Goal: Task Accomplishment & Management: Manage account settings

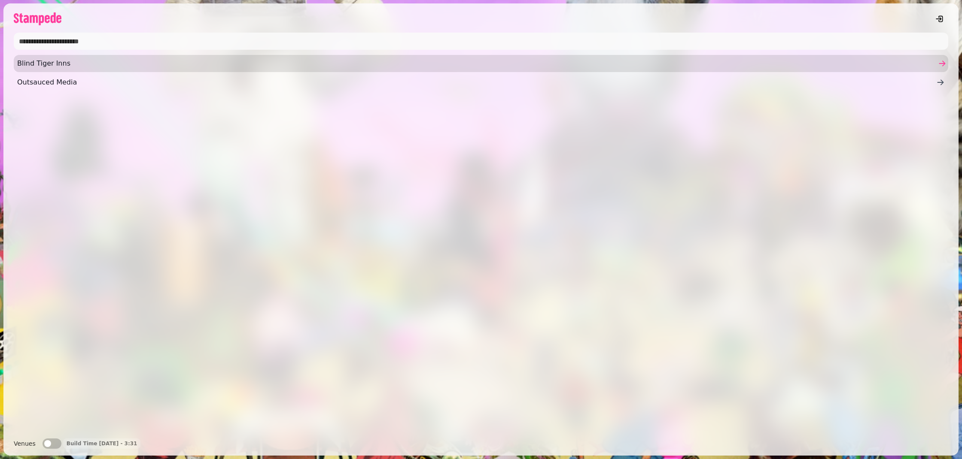
click at [34, 63] on span "Blind Tiger Inns" at bounding box center [476, 63] width 919 height 10
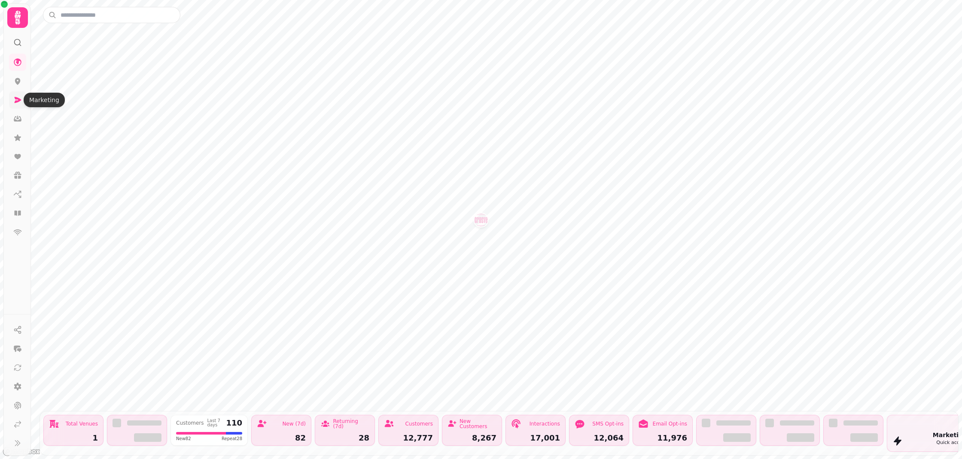
click at [21, 99] on icon at bounding box center [17, 100] width 9 height 9
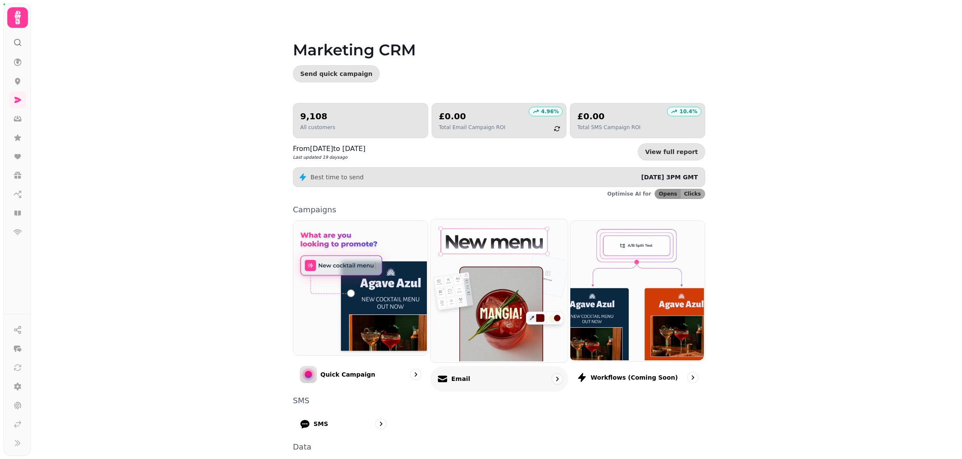
click at [466, 379] on p "Email" at bounding box center [460, 379] width 19 height 9
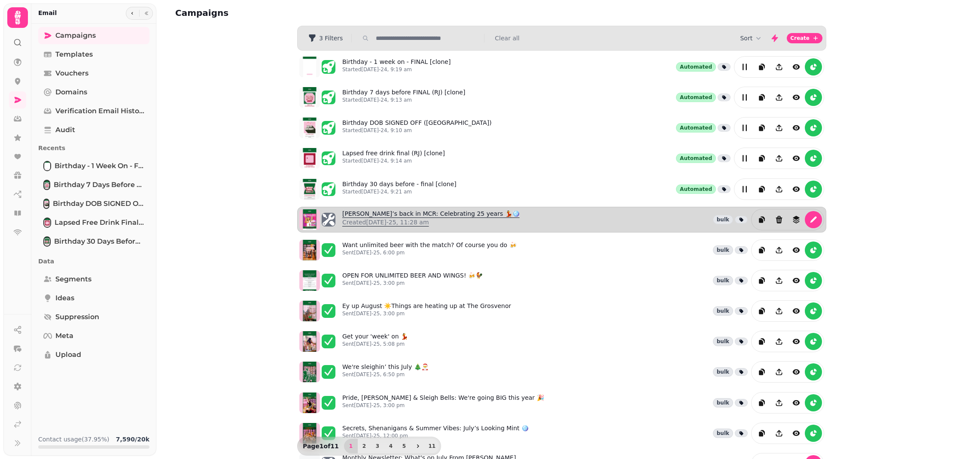
scroll to position [4, 0]
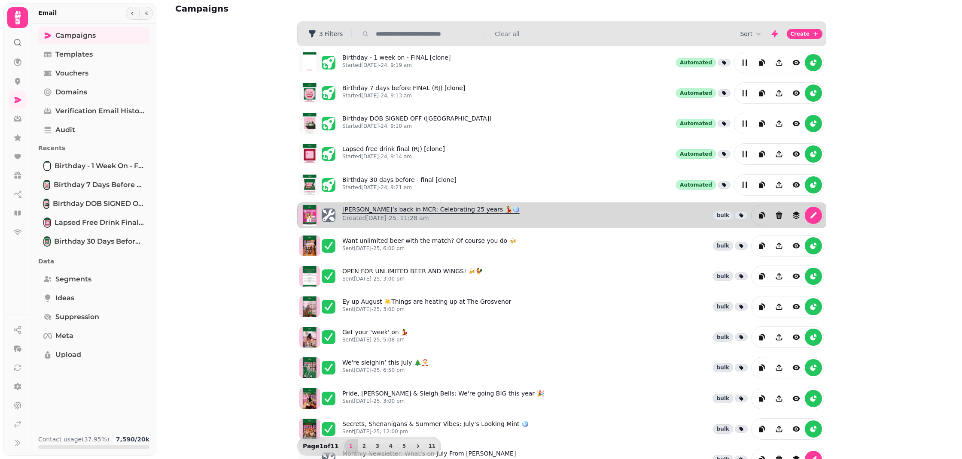
click at [362, 211] on link "[PERSON_NAME]’s back in MCR: Celebrating 25 years 💃🪩 Created [DATE]-25, 11:28 am" at bounding box center [430, 215] width 177 height 21
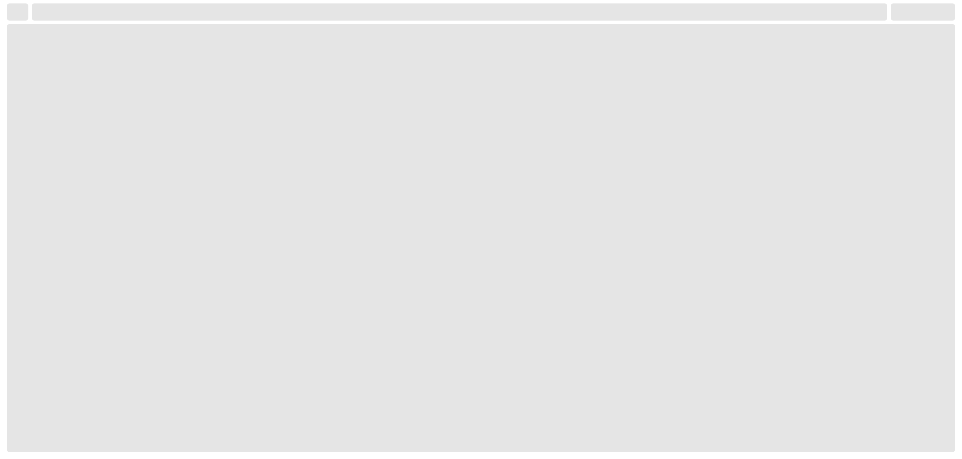
select select "**********"
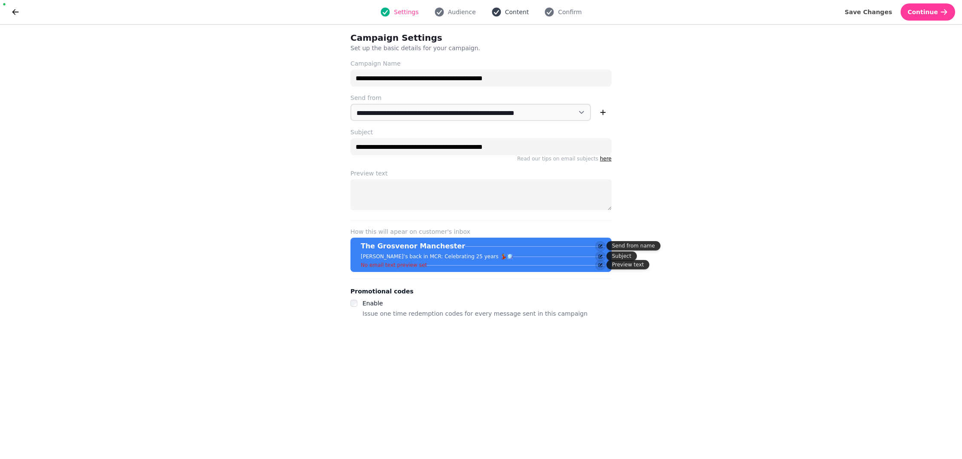
click at [502, 10] on button "Content" at bounding box center [510, 12] width 48 height 10
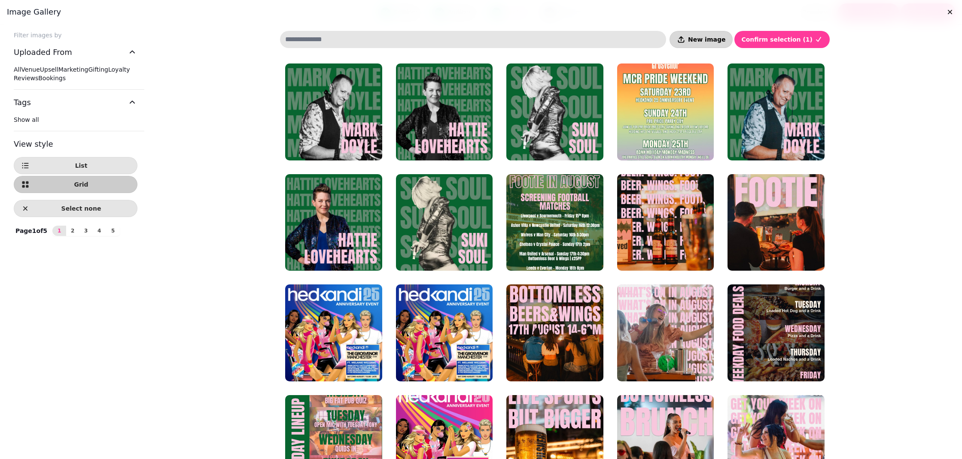
click at [725, 39] on span "New image" at bounding box center [706, 39] width 37 height 6
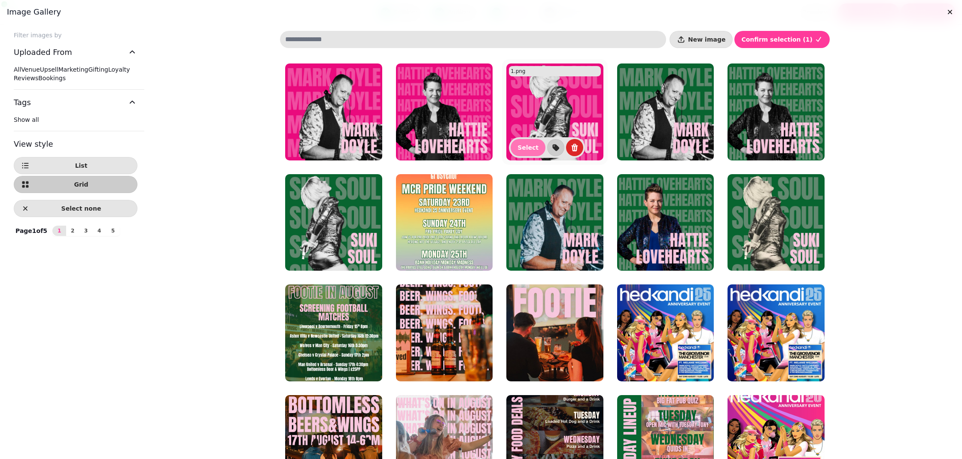
click at [522, 146] on span "Select" at bounding box center [527, 148] width 21 height 6
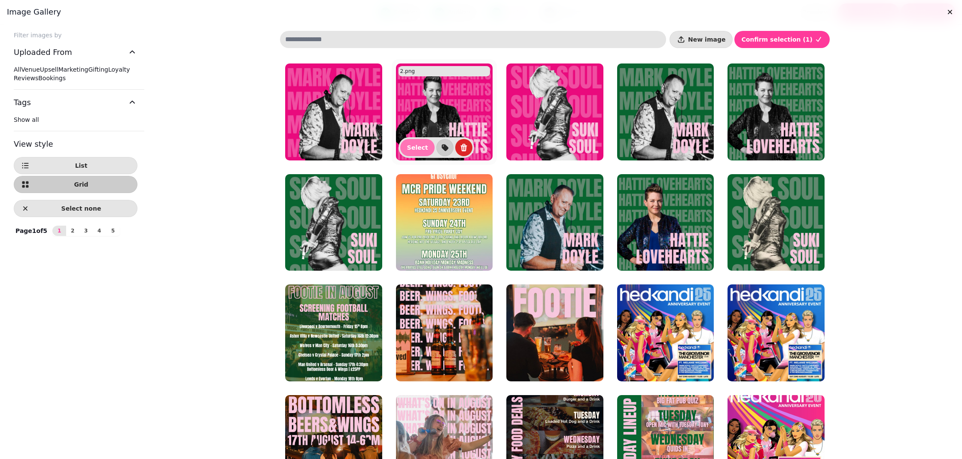
click at [413, 146] on span "Select" at bounding box center [417, 148] width 21 height 6
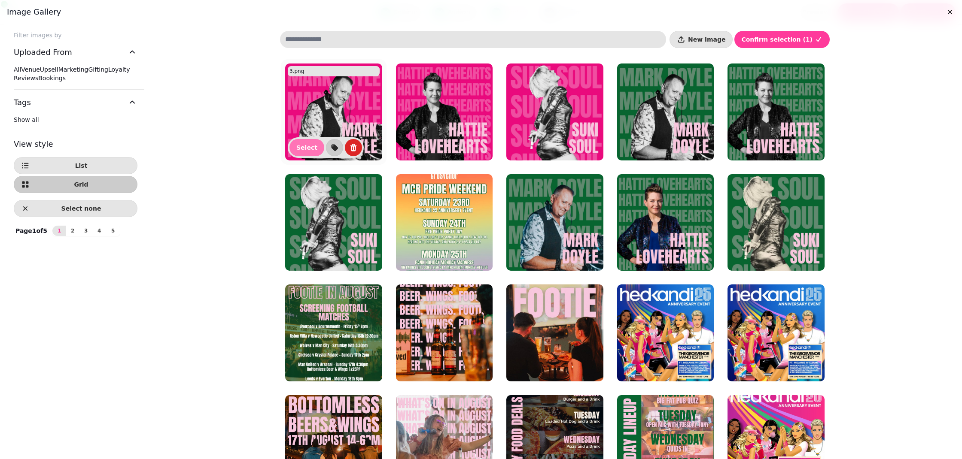
click at [296, 149] on button "Select" at bounding box center [306, 147] width 35 height 17
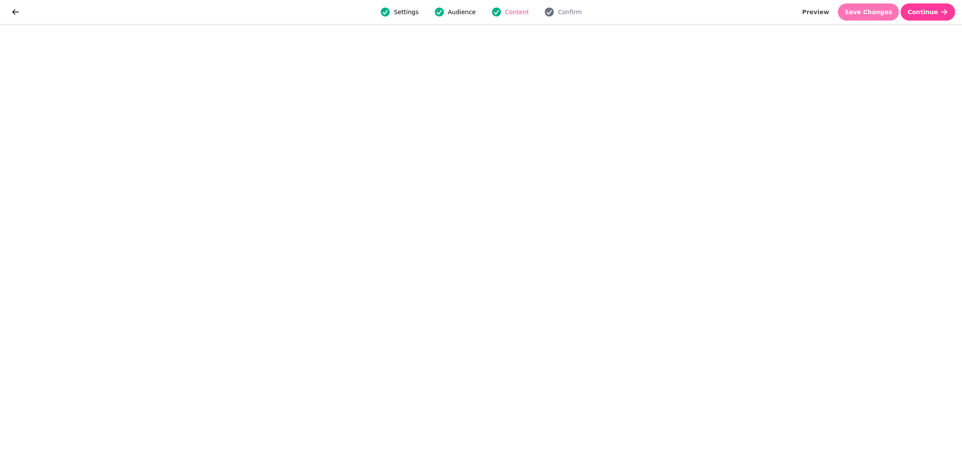
click at [885, 11] on span "Save Changes" at bounding box center [869, 12] width 48 height 6
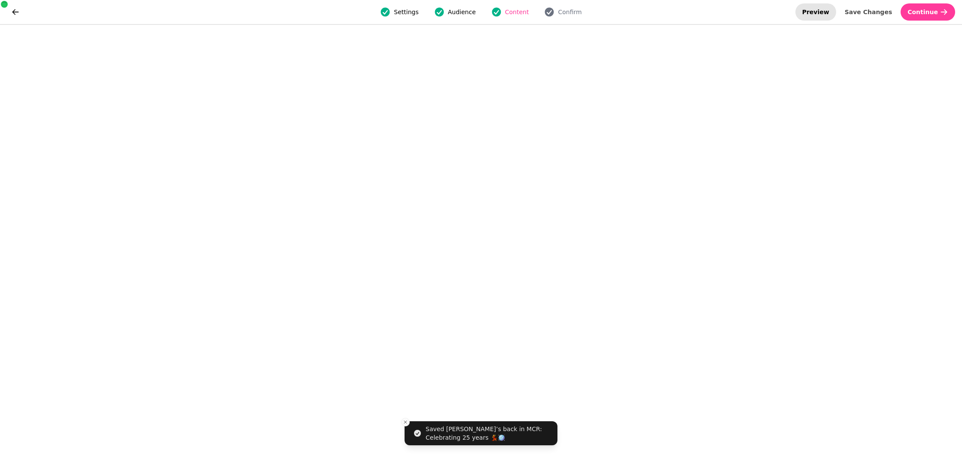
click at [829, 9] on span "Preview" at bounding box center [815, 12] width 27 height 6
select select "**********"
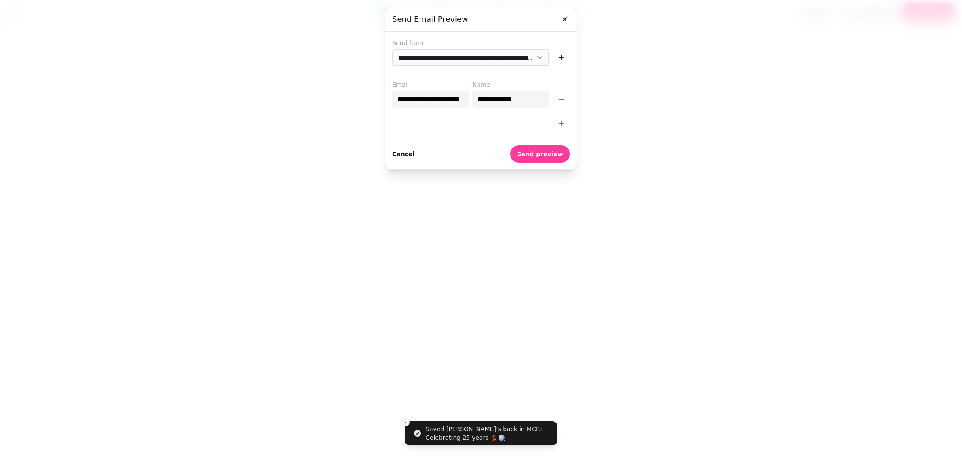
click at [412, 155] on span "Cancel" at bounding box center [403, 154] width 22 height 6
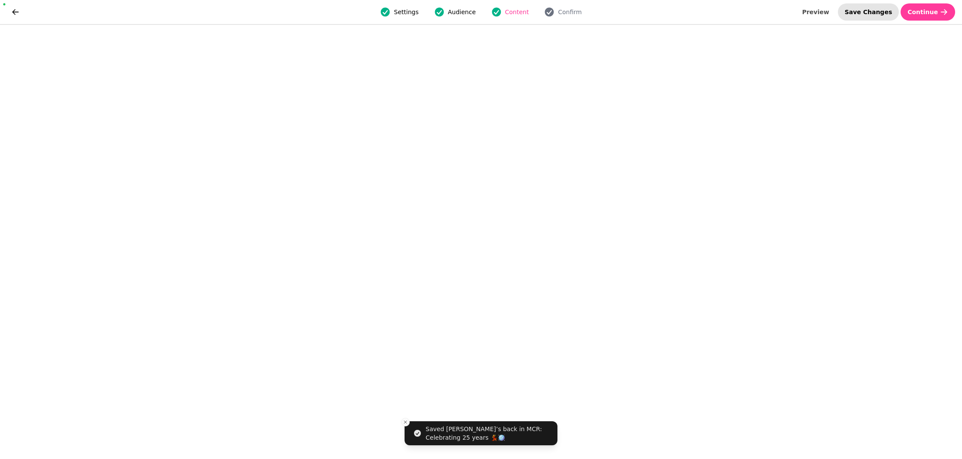
click at [880, 12] on span "Save Changes" at bounding box center [869, 12] width 48 height 6
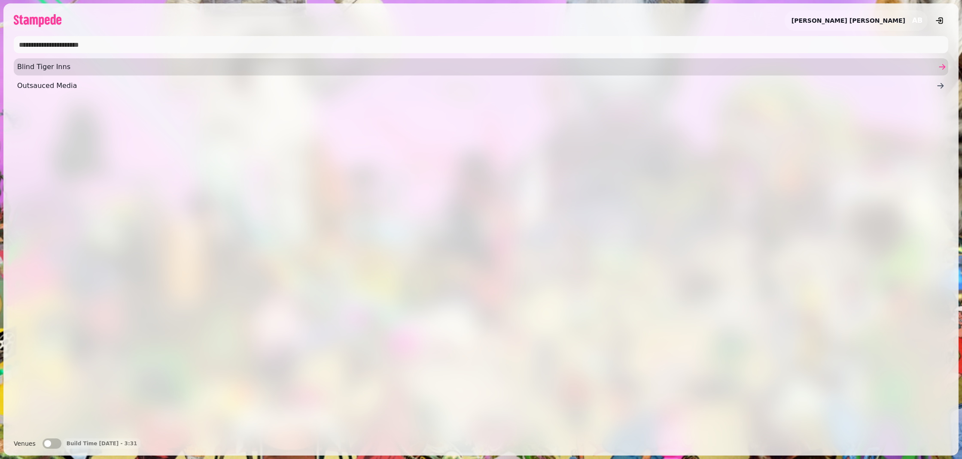
click at [152, 68] on span "Blind Tiger Inns" at bounding box center [476, 67] width 919 height 10
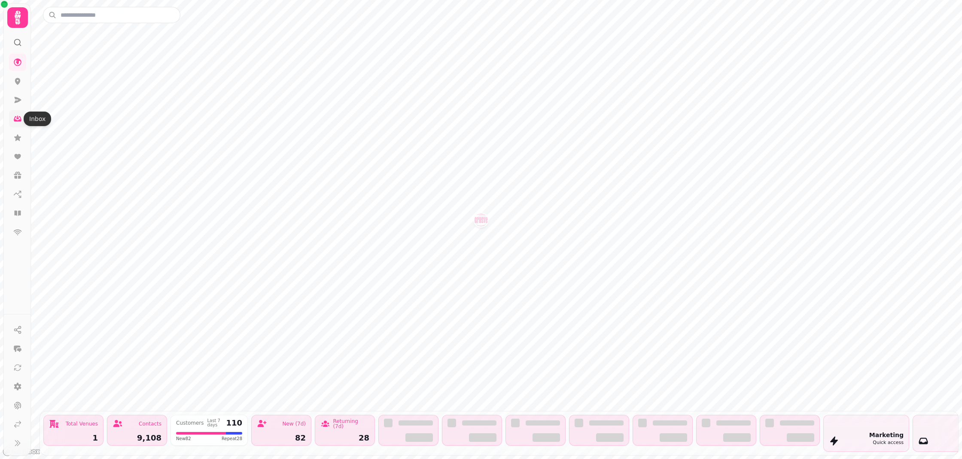
click at [13, 116] on icon at bounding box center [17, 119] width 9 height 9
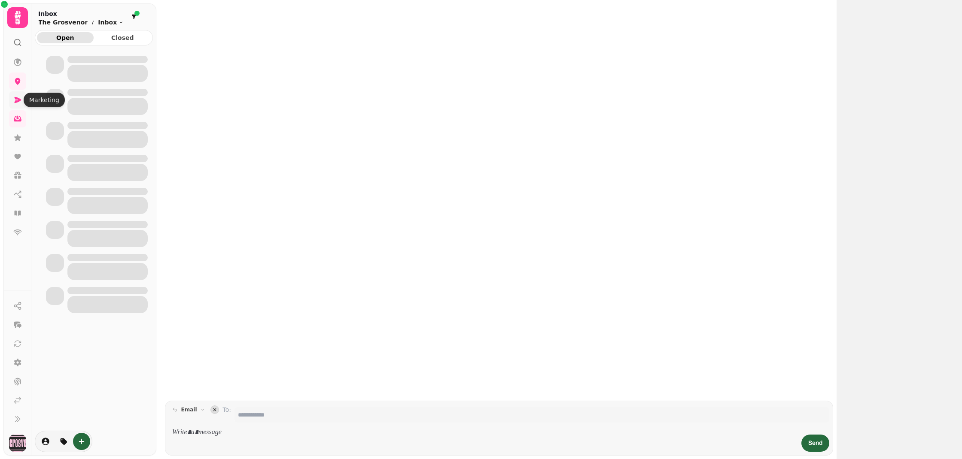
click at [18, 97] on icon at bounding box center [17, 100] width 9 height 9
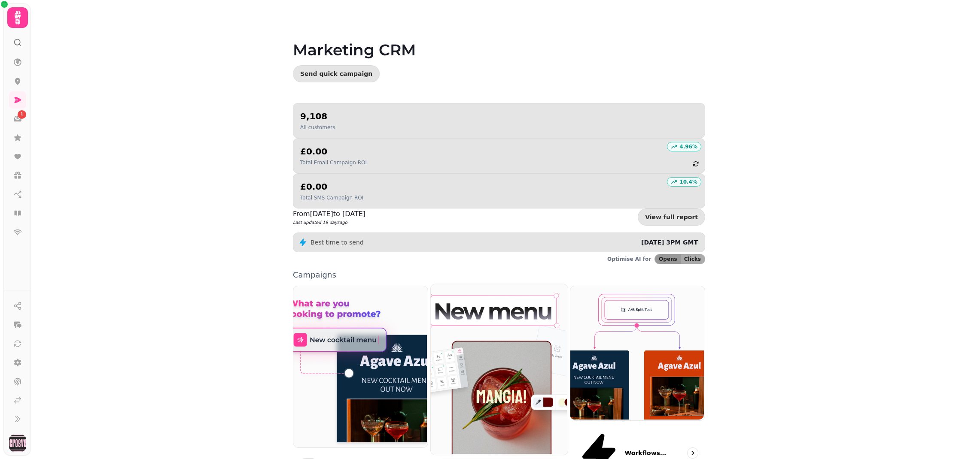
click at [504, 291] on img at bounding box center [497, 368] width 137 height 171
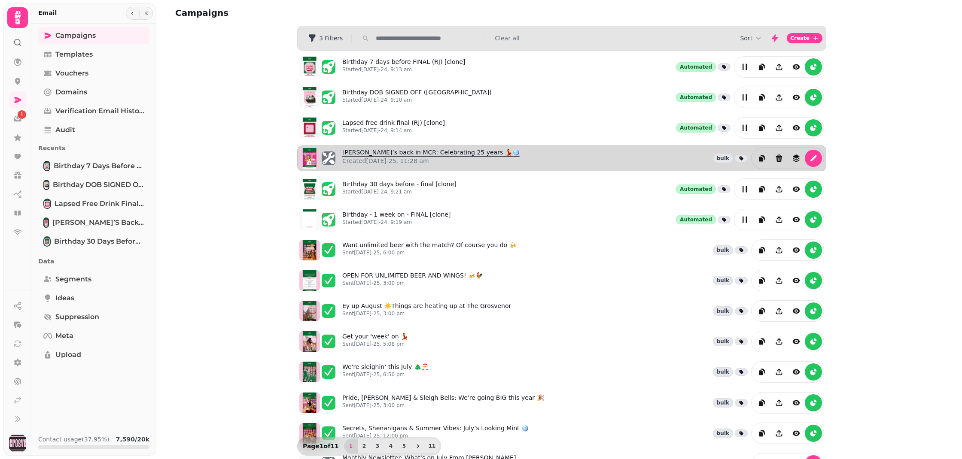
click at [401, 155] on link "[PERSON_NAME]’s back in MCR: Celebrating 25 years 💃🪩 Created [DATE]-25, 11:28 am" at bounding box center [430, 158] width 177 height 21
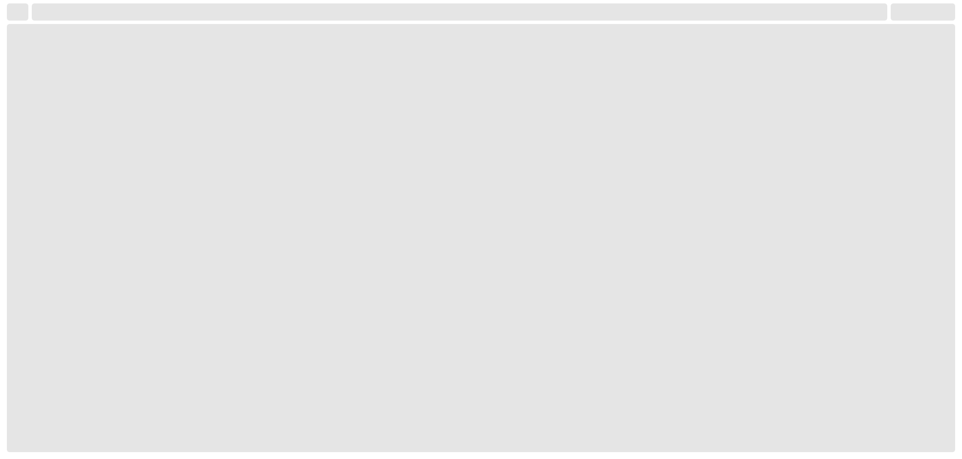
select select "**********"
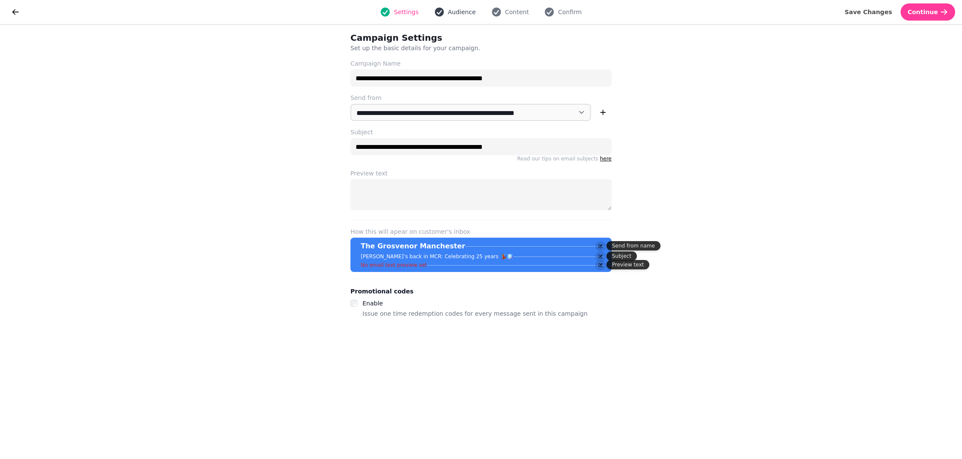
click at [454, 11] on span "Audience" at bounding box center [462, 12] width 28 height 9
select select "***"
select select "**"
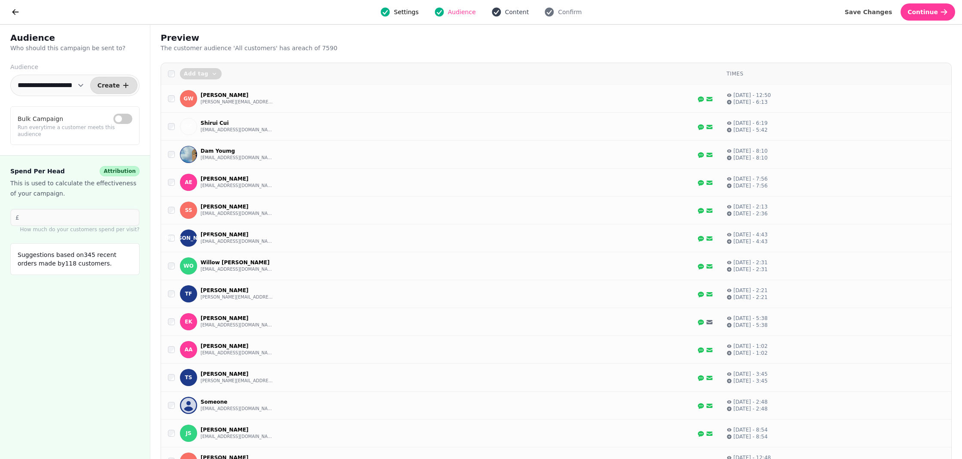
click at [523, 13] on span "Content" at bounding box center [517, 12] width 24 height 9
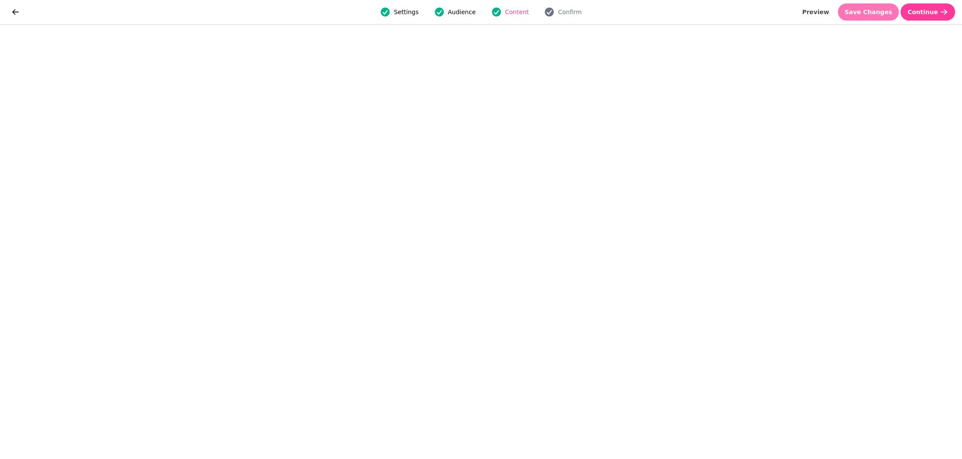
click at [882, 16] on button "Save Changes" at bounding box center [868, 11] width 61 height 17
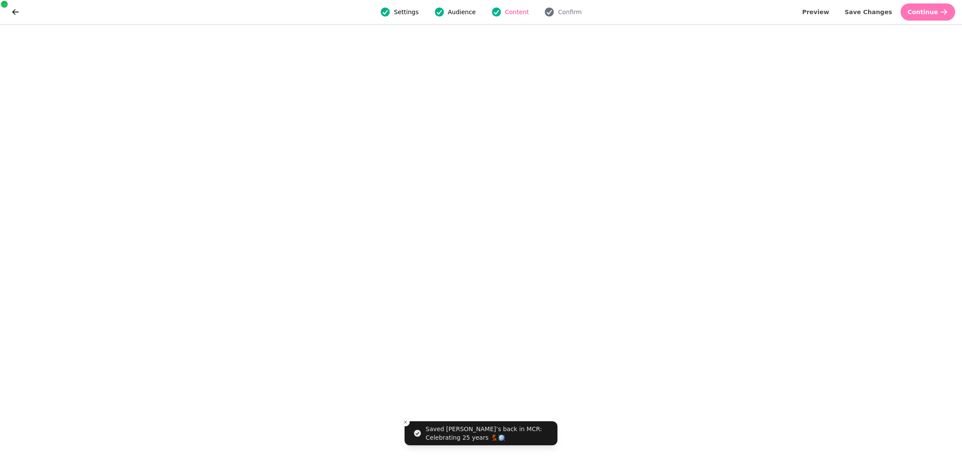
click at [929, 15] on span "Continue" at bounding box center [922, 12] width 30 height 6
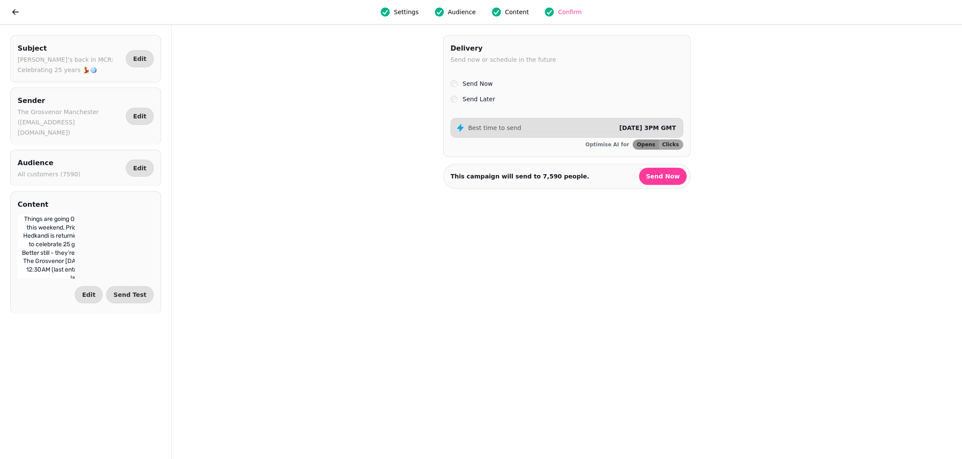
scroll to position [250, 0]
click at [91, 292] on span "Edit" at bounding box center [88, 295] width 13 height 6
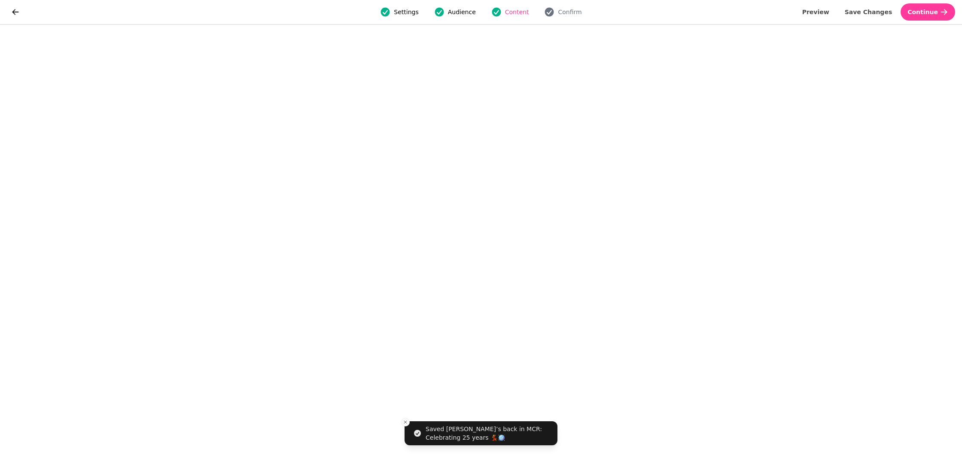
click at [921, 12] on span "Continue" at bounding box center [922, 12] width 30 height 6
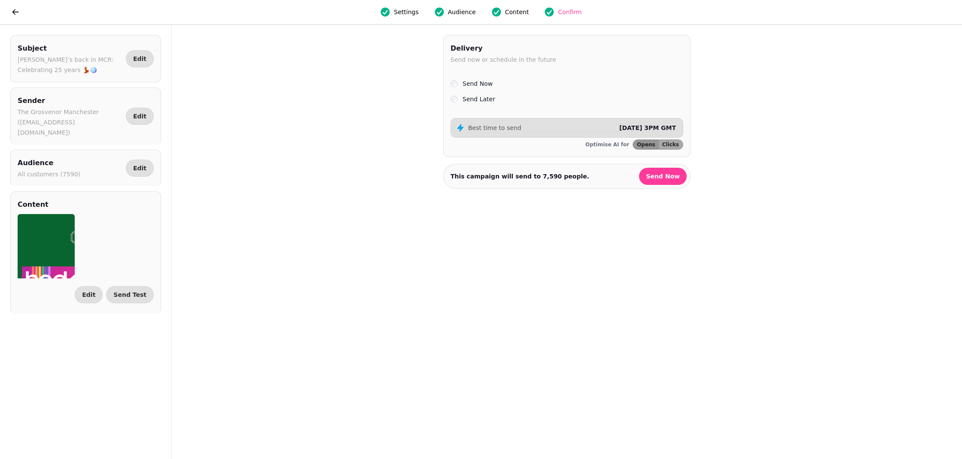
click at [459, 100] on div "Send Later" at bounding box center [566, 99] width 233 height 10
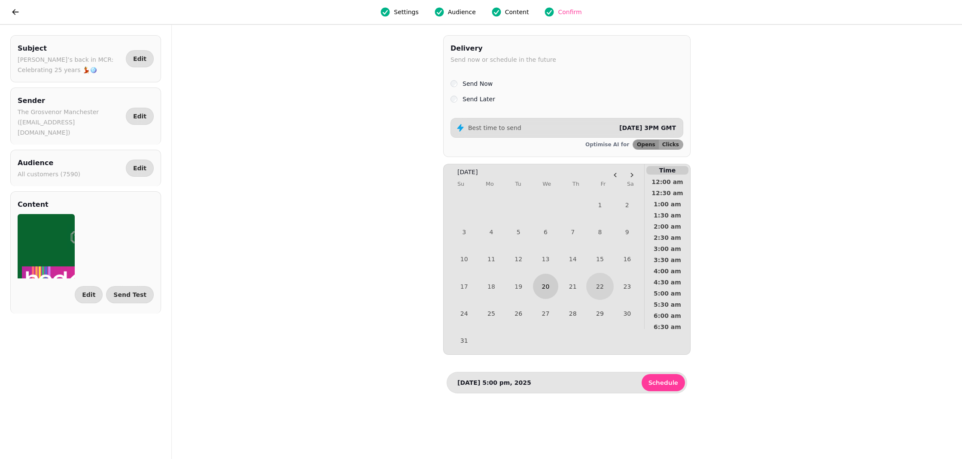
click at [546, 289] on button "20" at bounding box center [545, 286] width 25 height 25
click at [666, 232] on span "5:00 pm" at bounding box center [667, 232] width 32 height 6
click at [674, 389] on button "Schedule" at bounding box center [662, 382] width 43 height 17
